Goal: Task Accomplishment & Management: Manage account settings

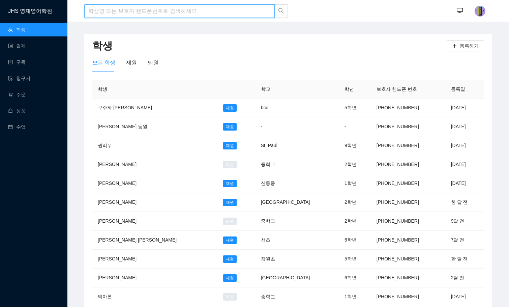
click at [104, 15] on input "search" at bounding box center [179, 10] width 190 height 13
type input "g"
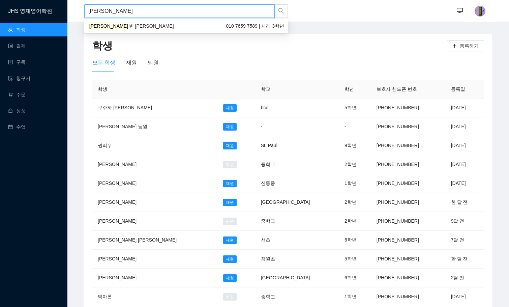
type input "[PERSON_NAME]"
click at [100, 23] on mark "[PERSON_NAME]" at bounding box center [108, 25] width 41 height 7
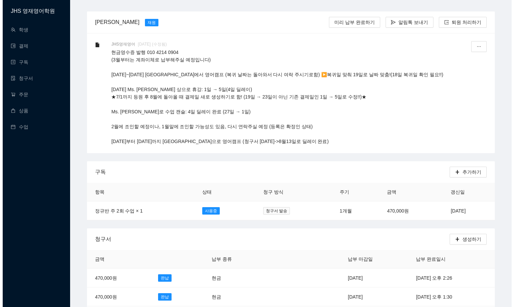
scroll to position [34, 0]
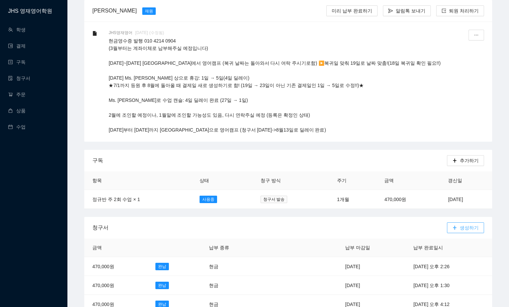
click at [457, 225] on icon "plus" at bounding box center [454, 227] width 5 height 5
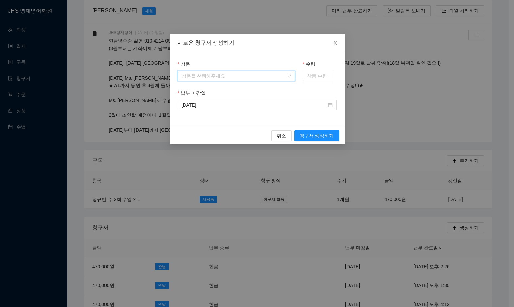
click at [243, 74] on input "상품" at bounding box center [234, 76] width 104 height 10
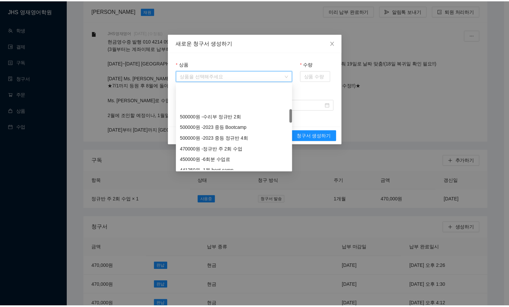
scroll to position [168, 0]
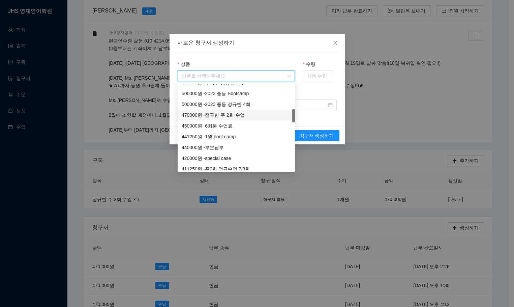
click at [242, 116] on div "470000 원 - 정규반 주 2회 수업" at bounding box center [236, 114] width 109 height 7
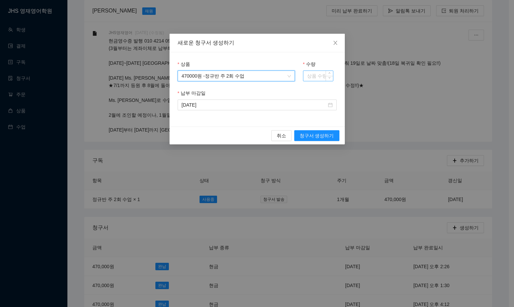
click at [312, 71] on input "수량" at bounding box center [318, 76] width 30 height 10
type input "1"
click at [295, 104] on input "2025-09-22" at bounding box center [254, 104] width 145 height 7
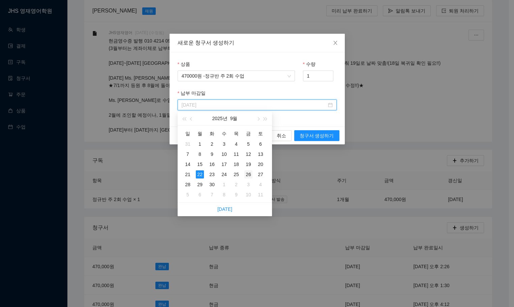
type input "2025-09-26"
click at [247, 173] on div "26" at bounding box center [248, 174] width 8 height 8
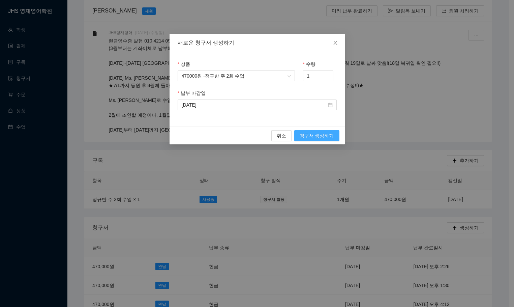
click at [325, 133] on span "청구서 생성하기" at bounding box center [316, 135] width 34 height 7
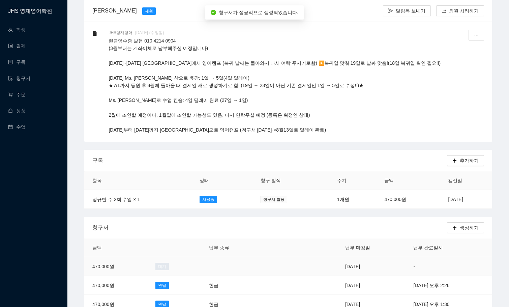
click at [343, 266] on td "2025년 9월 26일" at bounding box center [371, 266] width 68 height 19
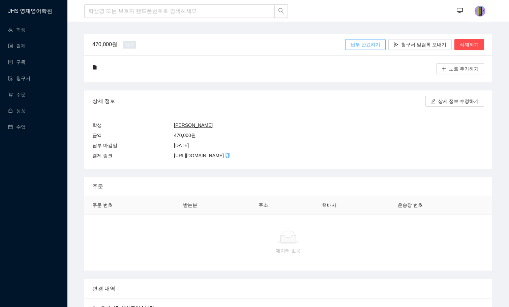
click at [365, 46] on span "납부 완료하기" at bounding box center [365, 44] width 30 height 7
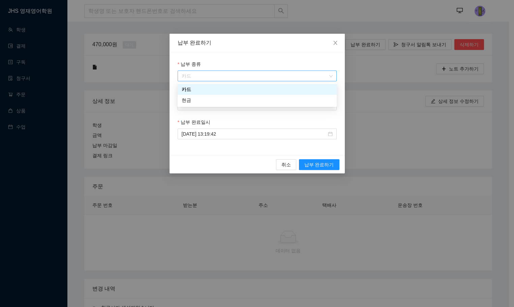
click at [238, 74] on span "카드" at bounding box center [257, 76] width 151 height 10
click at [236, 99] on div "현금" at bounding box center [257, 99] width 151 height 7
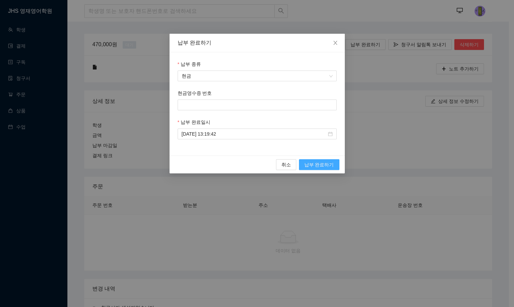
click at [322, 163] on span "납부 완료하기" at bounding box center [319, 164] width 30 height 7
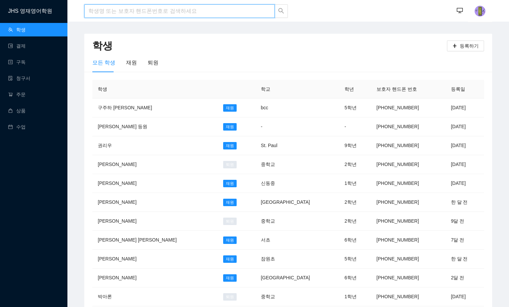
drag, startPoint x: 112, startPoint y: 5, endPoint x: 108, endPoint y: 0, distance: 6.4
click at [112, 5] on input "search" at bounding box center [179, 10] width 190 height 13
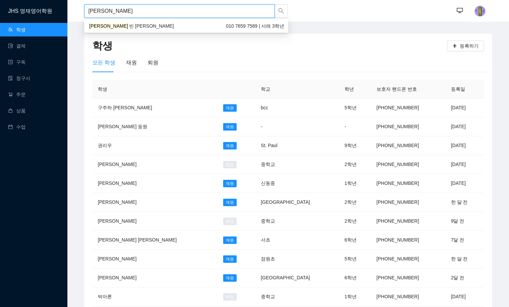
type input "홍찬빈"
click at [173, 26] on div "홍찬빈 Leo 010 7659 7589 | 서래 3학년" at bounding box center [186, 25] width 196 height 7
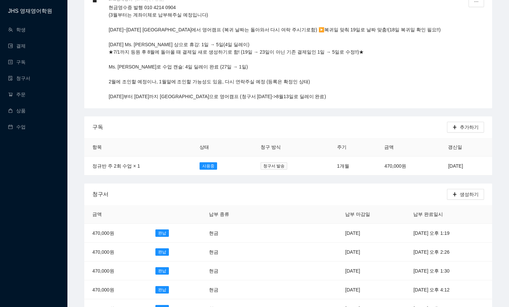
scroll to position [67, 0]
click at [440, 161] on td "[DATE]" at bounding box center [466, 165] width 52 height 19
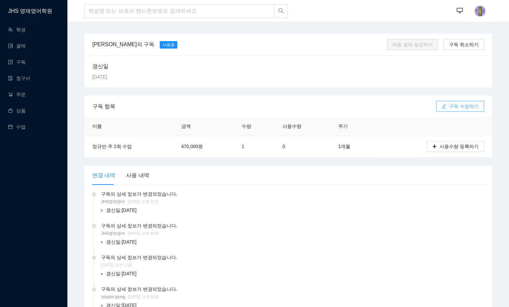
click at [440, 106] on button "구독 수정하기" at bounding box center [460, 106] width 48 height 11
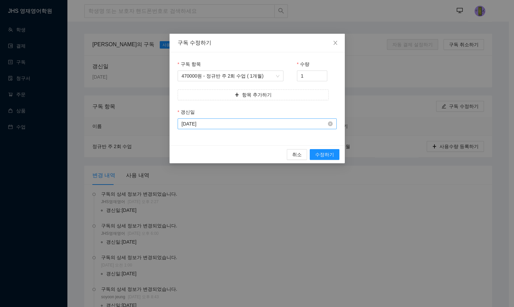
click at [249, 127] on input "[DATE]" at bounding box center [254, 123] width 145 height 7
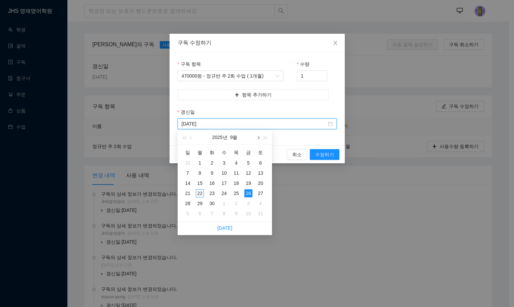
click at [256, 136] on button "button" at bounding box center [257, 136] width 7 height 13
type input "2025-10-26"
click at [187, 203] on div "26" at bounding box center [188, 203] width 8 height 8
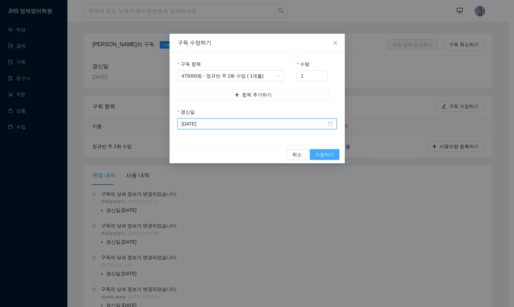
click at [318, 154] on span "수정하기" at bounding box center [324, 154] width 19 height 7
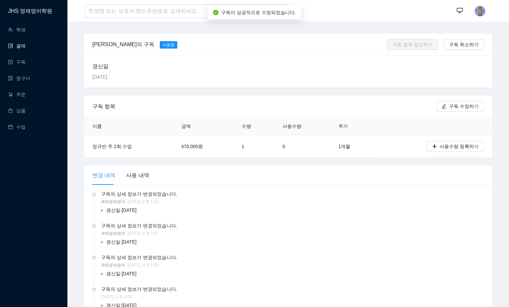
click at [21, 46] on link "결제" at bounding box center [17, 45] width 18 height 5
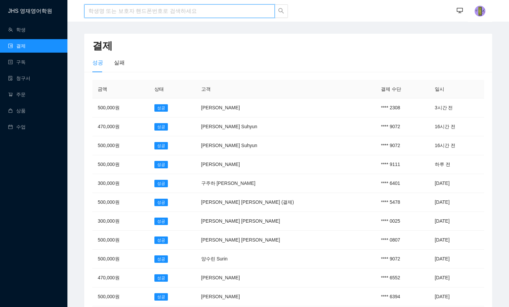
click at [138, 8] on input "search" at bounding box center [179, 10] width 190 height 13
type input "[PERSON_NAME]"
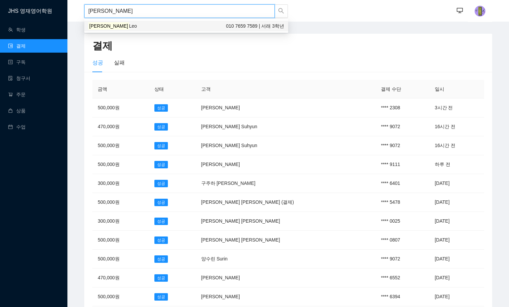
click at [139, 30] on div "홍찬빈 Leo 010 7659 7589 | 서래 3학년" at bounding box center [186, 26] width 204 height 11
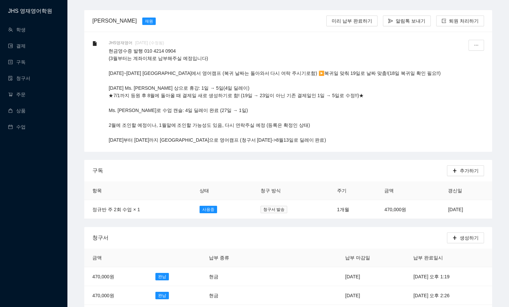
scroll to position [34, 0]
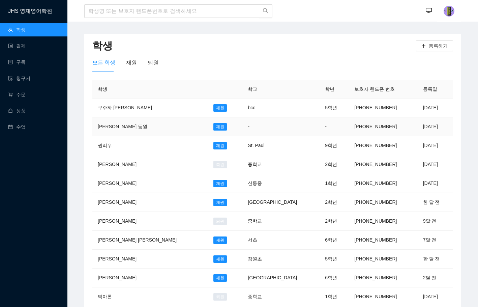
click at [121, 126] on td "[PERSON_NAME] 등원" at bounding box center [150, 126] width 116 height 19
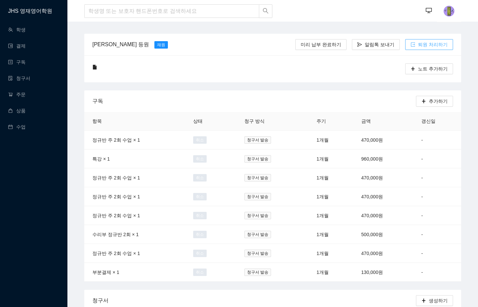
click at [429, 46] on span "퇴원 처리하기" at bounding box center [433, 44] width 30 height 7
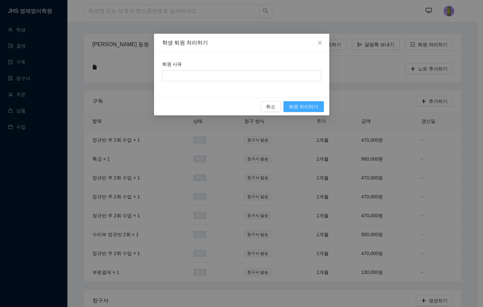
click at [316, 104] on span "퇴원 처리하기" at bounding box center [304, 106] width 30 height 7
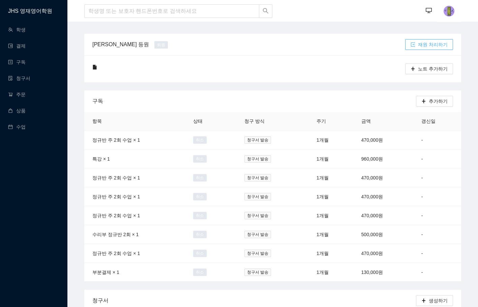
click at [423, 47] on span "재원 처리하기" at bounding box center [433, 44] width 30 height 7
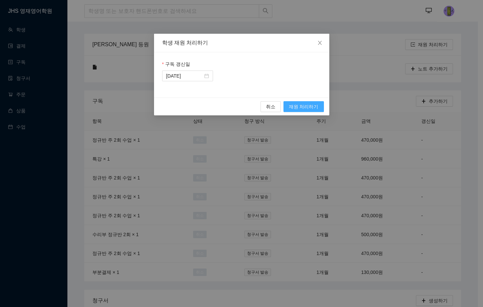
click at [310, 110] on button "재원 처리하기" at bounding box center [303, 106] width 40 height 11
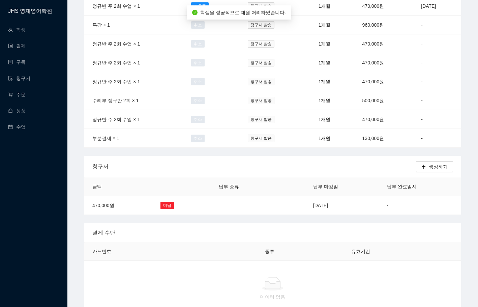
scroll to position [135, 0]
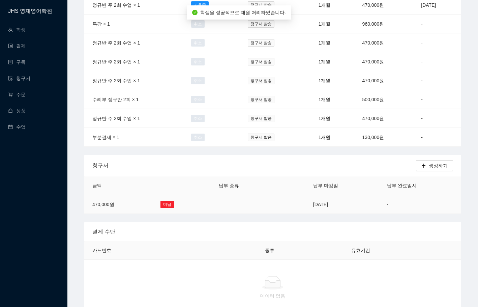
click at [356, 195] on td "2025년 9월 22일" at bounding box center [342, 204] width 74 height 19
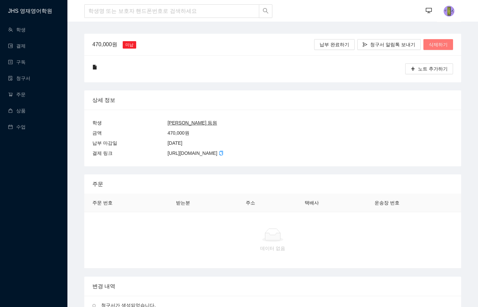
click at [433, 41] on span "삭제하기" at bounding box center [437, 44] width 19 height 7
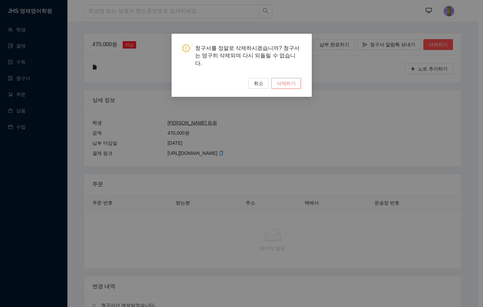
click at [285, 79] on span "삭제하기" at bounding box center [286, 82] width 19 height 7
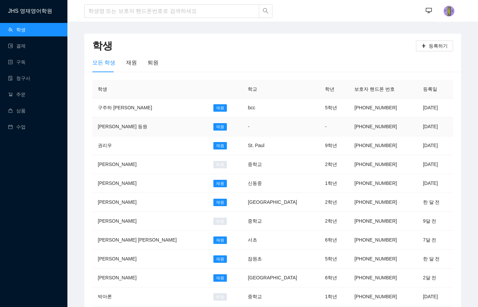
click at [275, 125] on td "-" at bounding box center [280, 126] width 77 height 19
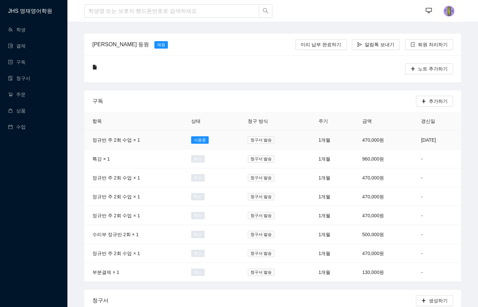
click at [365, 134] on td "470,000원" at bounding box center [383, 139] width 59 height 19
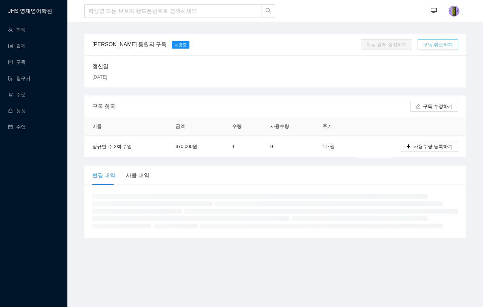
click at [434, 44] on span "구독 취소하기" at bounding box center [438, 44] width 30 height 7
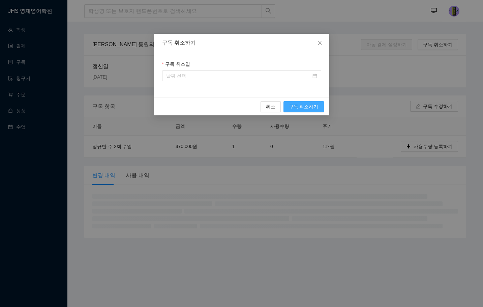
click at [308, 105] on span "구독 취소하기" at bounding box center [304, 106] width 30 height 7
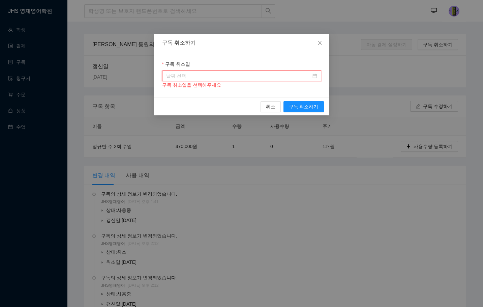
click at [287, 74] on input "구독 취소일" at bounding box center [238, 75] width 145 height 7
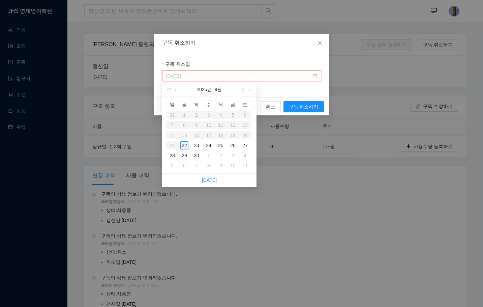
type input "2025-09-22"
click at [185, 148] on div "22" at bounding box center [184, 145] width 8 height 8
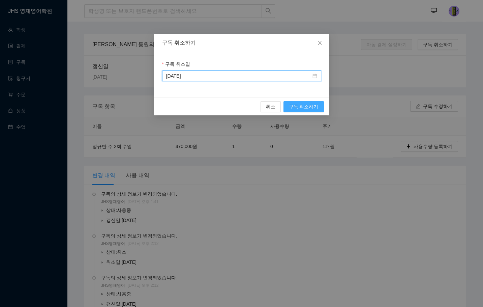
click at [303, 105] on span "구독 취소하기" at bounding box center [304, 106] width 30 height 7
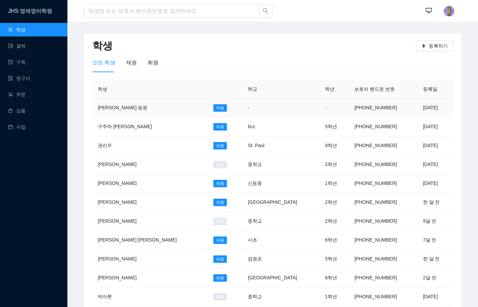
click at [208, 115] on td "재원" at bounding box center [225, 107] width 35 height 19
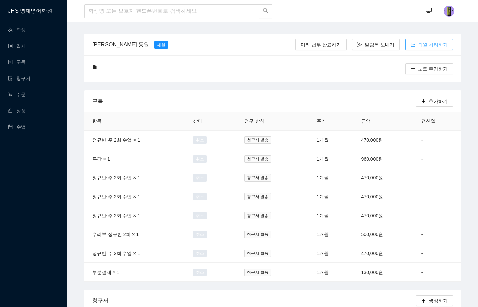
click at [415, 47] on span "export" at bounding box center [412, 44] width 5 height 5
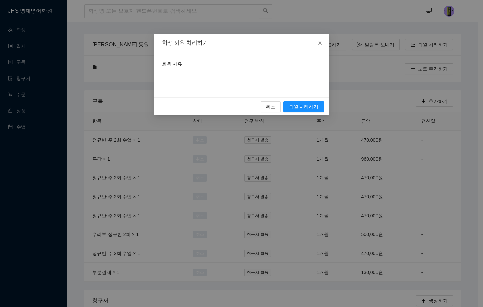
click at [296, 101] on div "취소 퇴원 처리하기" at bounding box center [241, 106] width 175 height 18
click at [297, 106] on span "퇴원 처리하기" at bounding box center [304, 106] width 30 height 7
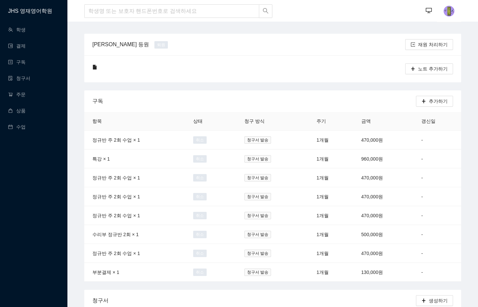
click at [294, 51] on div "[PERSON_NAME] 등원 퇴원" at bounding box center [248, 44] width 313 height 19
